Goal: Download file/media

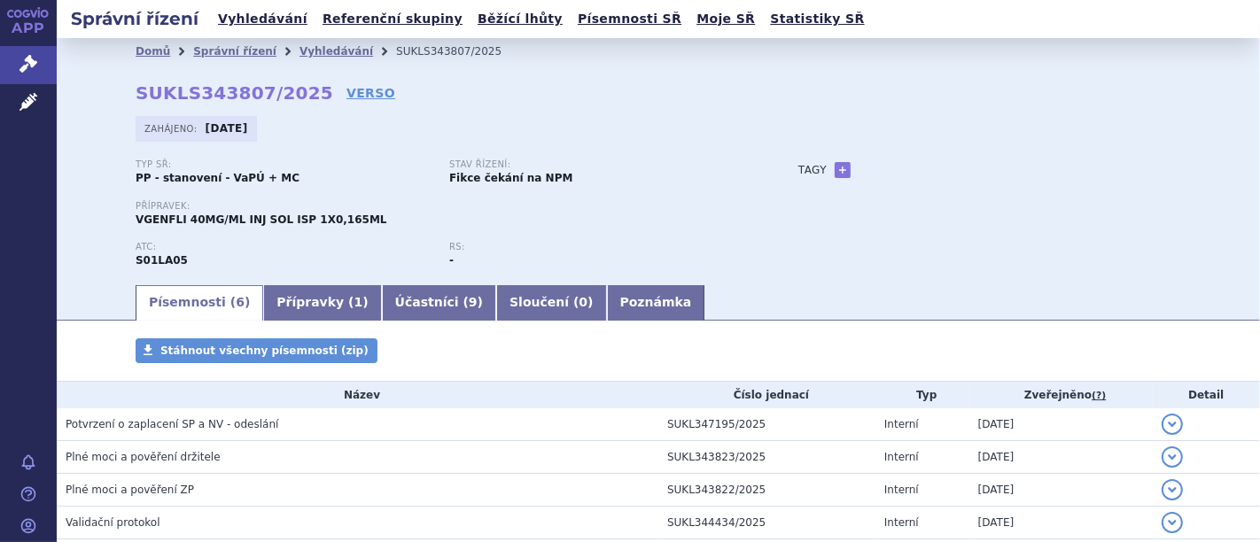
scroll to position [168, 0]
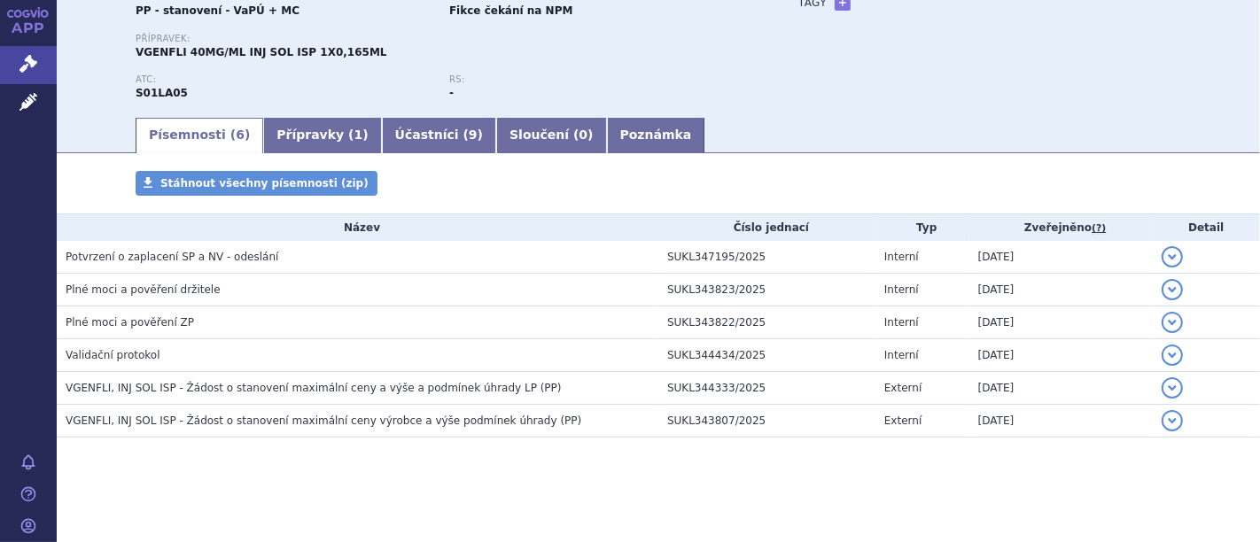
click at [331, 97] on div "ATC: S01LA05" at bounding box center [293, 87] width 314 height 27
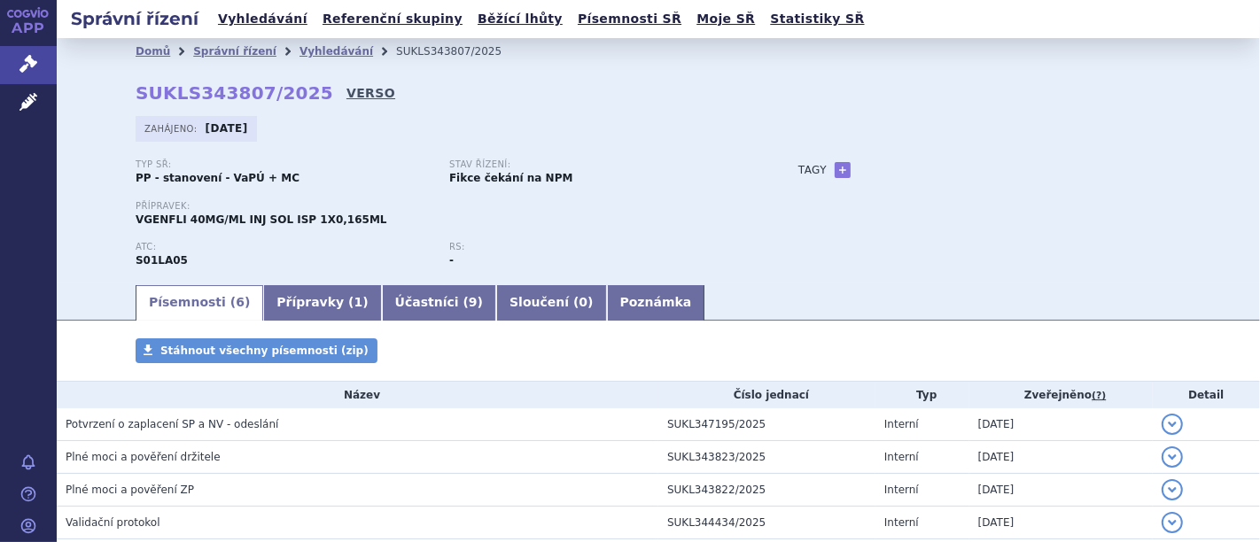
click at [347, 90] on link "VERSO" at bounding box center [371, 93] width 49 height 18
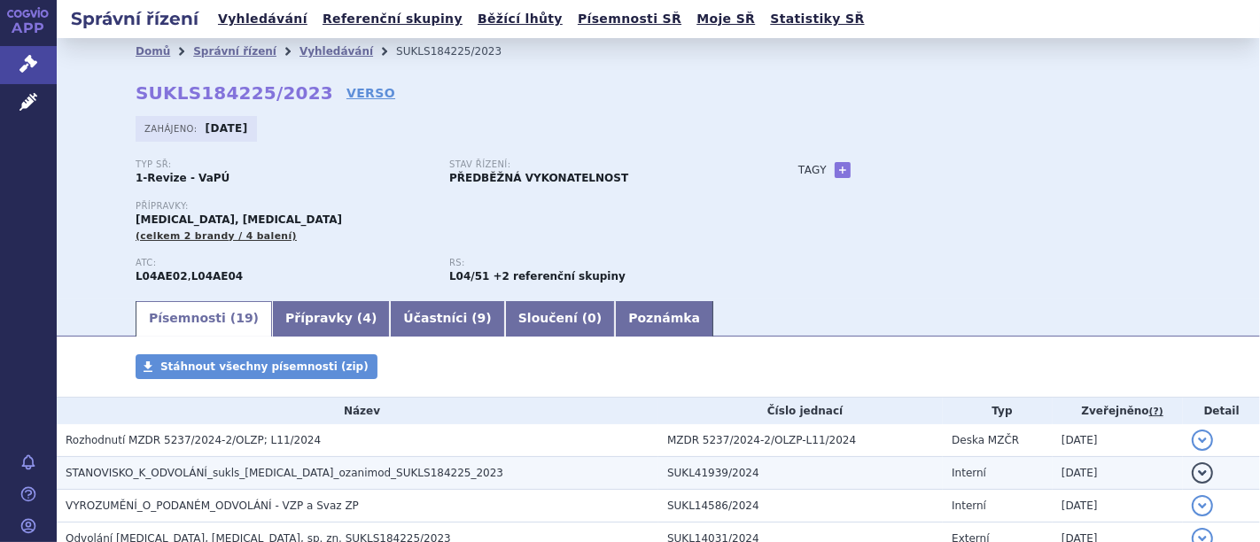
scroll to position [197, 0]
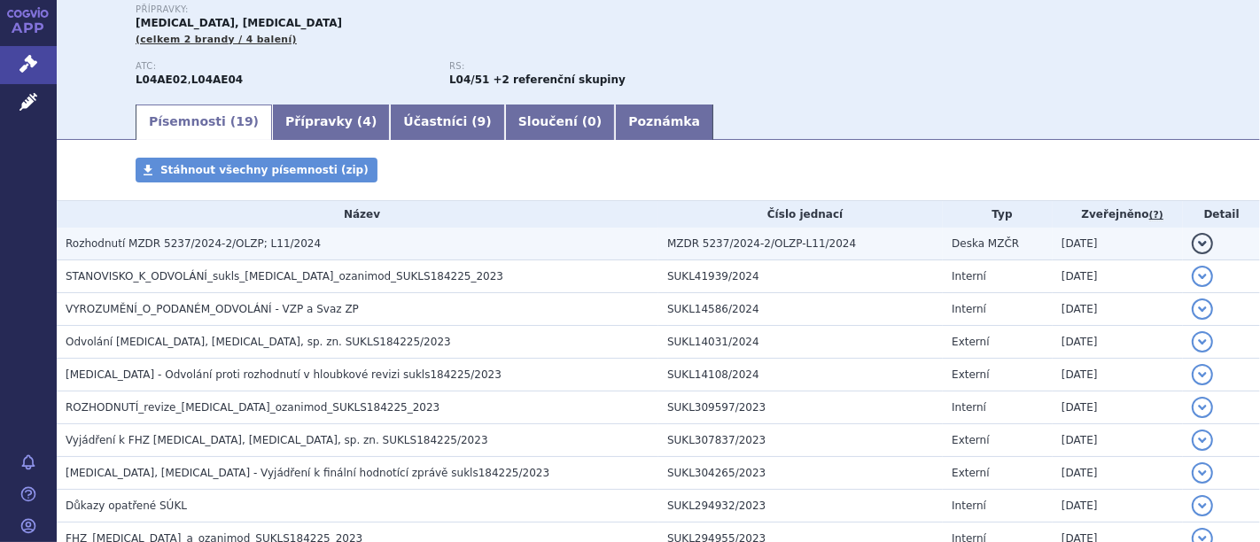
click at [225, 245] on span "Rozhodnutí MZDR 5237/2024-2/OLZP; L11/2024" at bounding box center [193, 244] width 255 height 12
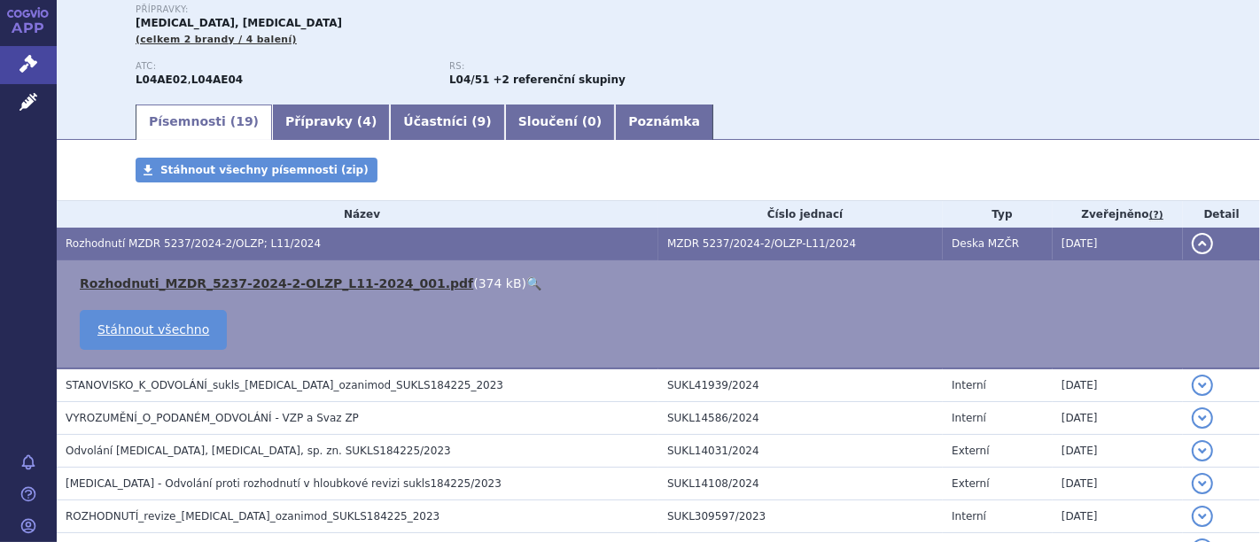
click at [238, 282] on link "Rozhodnuti_MZDR_5237-2024-2-OLZP_L11-2024_001.pdf" at bounding box center [277, 284] width 394 height 14
